Goal: Task Accomplishment & Management: Manage account settings

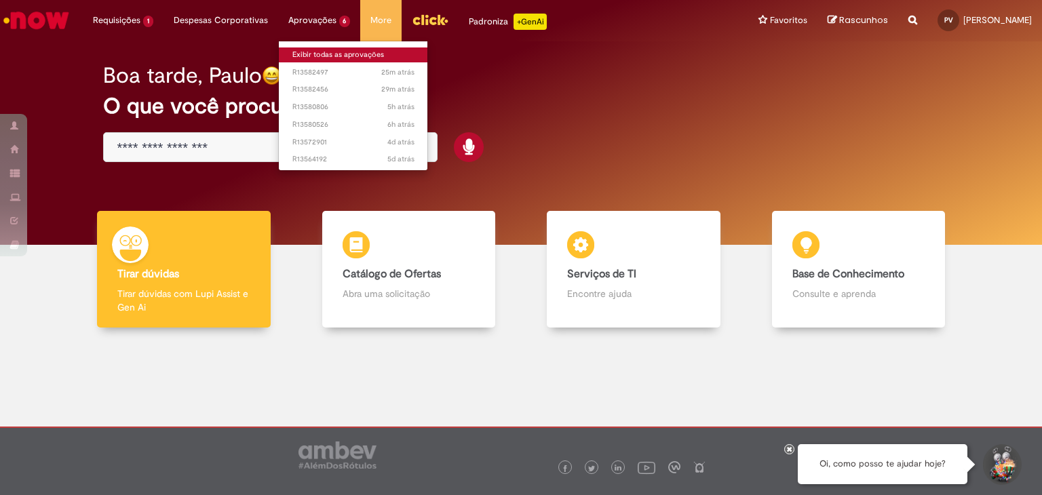
click at [327, 54] on link "Exibir todas as aprovações" at bounding box center [353, 55] width 149 height 15
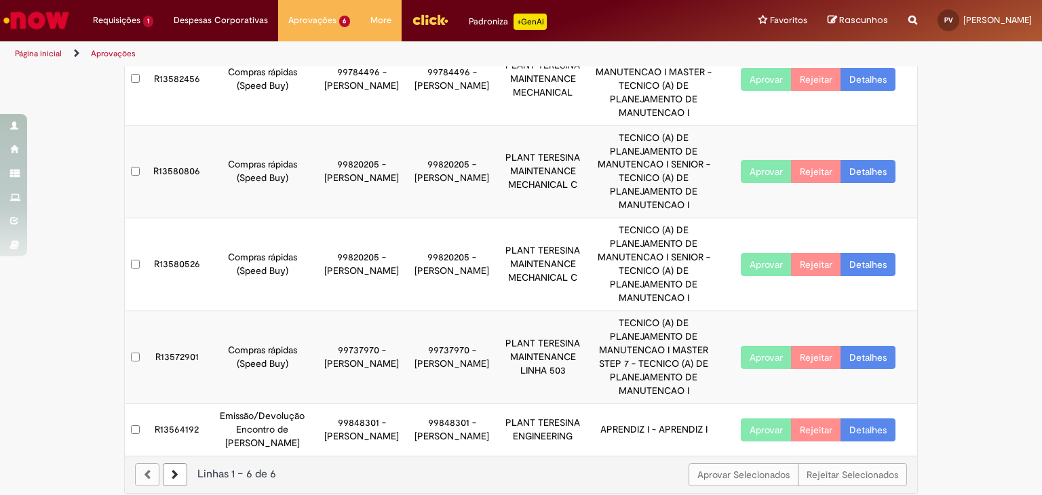
scroll to position [185, 0]
click at [179, 472] on link at bounding box center [175, 474] width 24 height 23
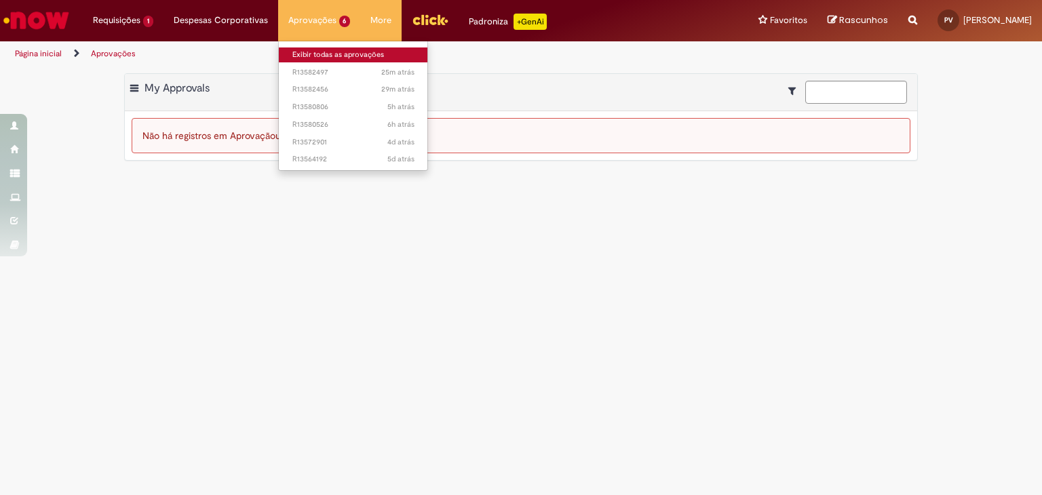
click at [307, 48] on link "Exibir todas as aprovações" at bounding box center [353, 55] width 149 height 15
click at [353, 54] on link "Exibir todas as aprovações" at bounding box center [353, 55] width 149 height 15
click at [315, 22] on li "Aprovações 6 Exibir todas as aprovações 25m atrás 25 minutos atrás R13582497 29…" at bounding box center [319, 20] width 83 height 41
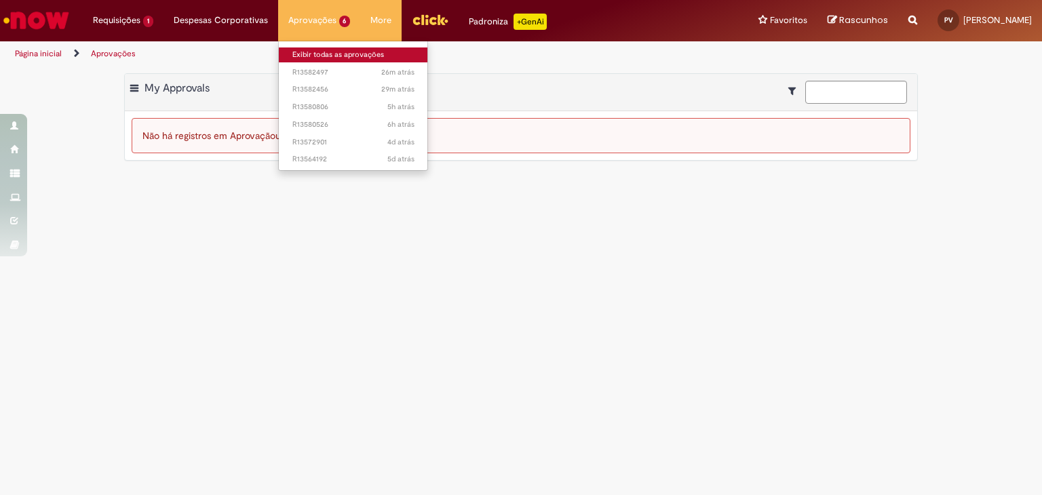
click at [307, 48] on link "Exibir todas as aprovações" at bounding box center [353, 55] width 149 height 15
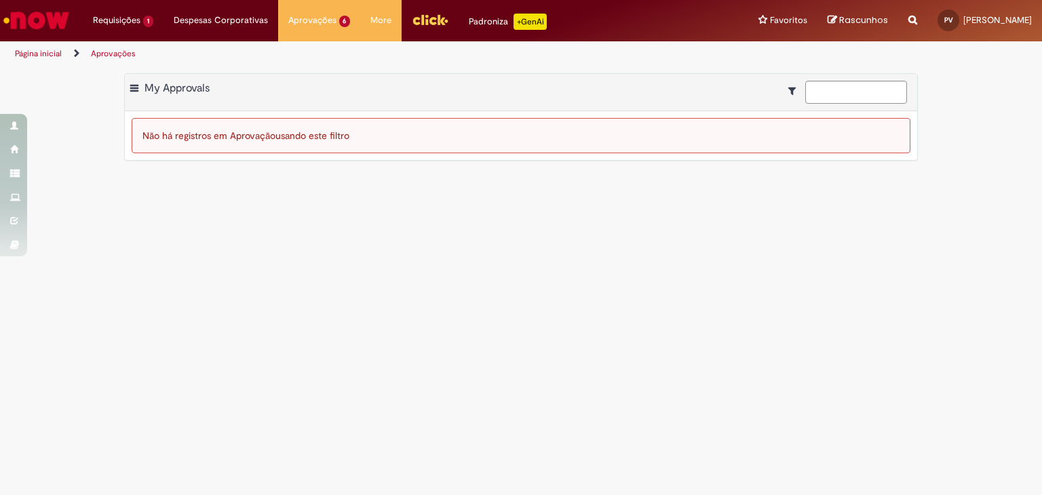
click at [44, 10] on img "Ir para a Homepage" at bounding box center [36, 20] width 70 height 27
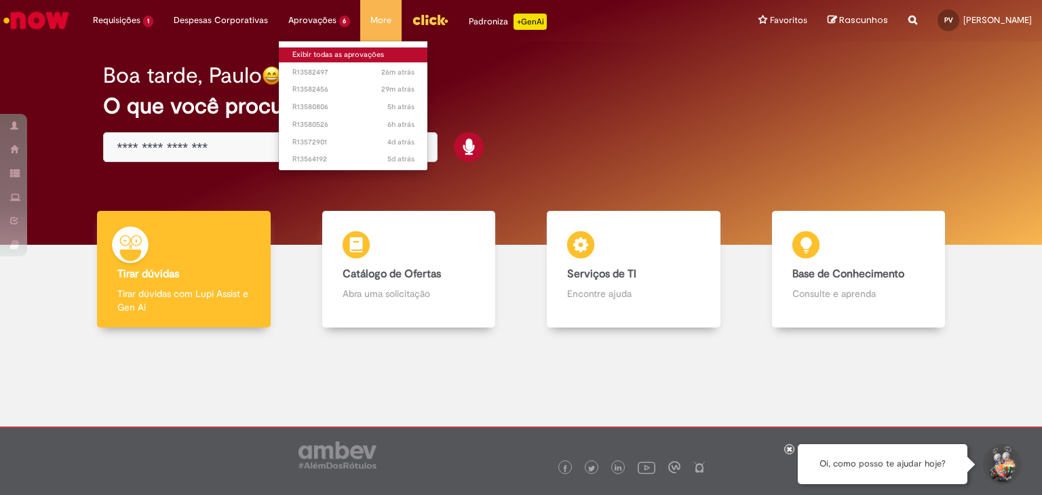
click at [326, 48] on link "Exibir todas as aprovações" at bounding box center [353, 55] width 149 height 15
